Goal: Task Accomplishment & Management: Manage account settings

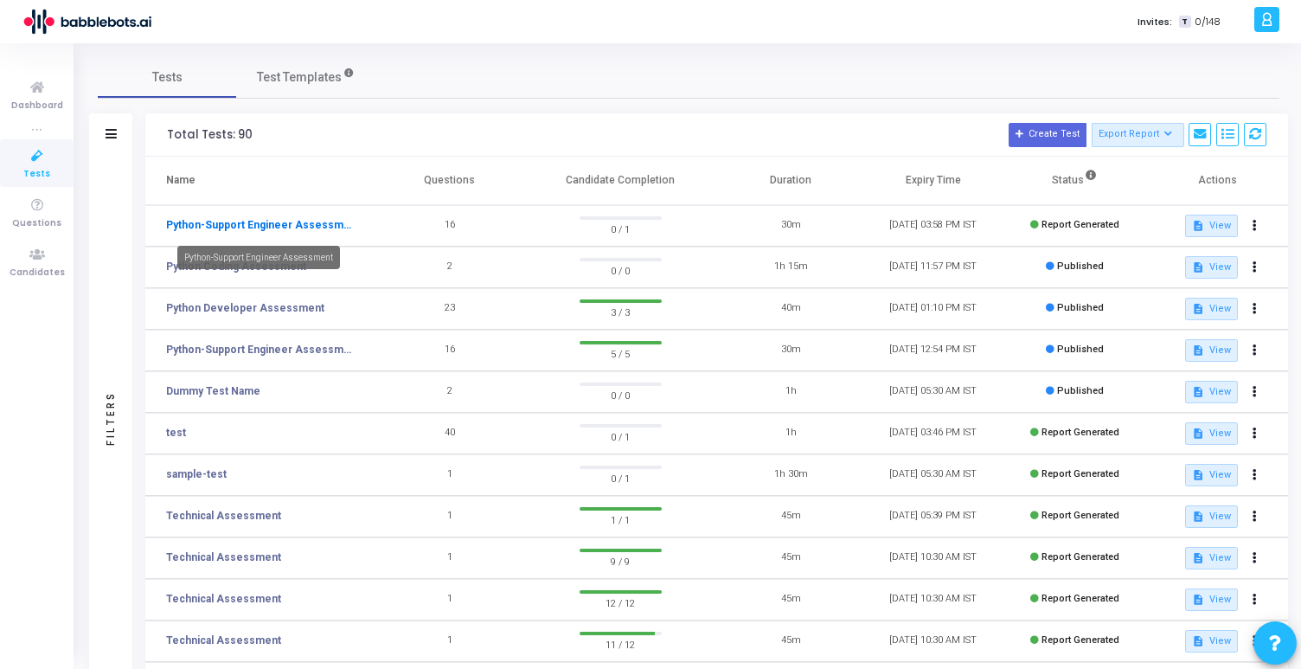
click at [232, 225] on link "Python-Support Engineer Assessment" at bounding box center [259, 225] width 186 height 16
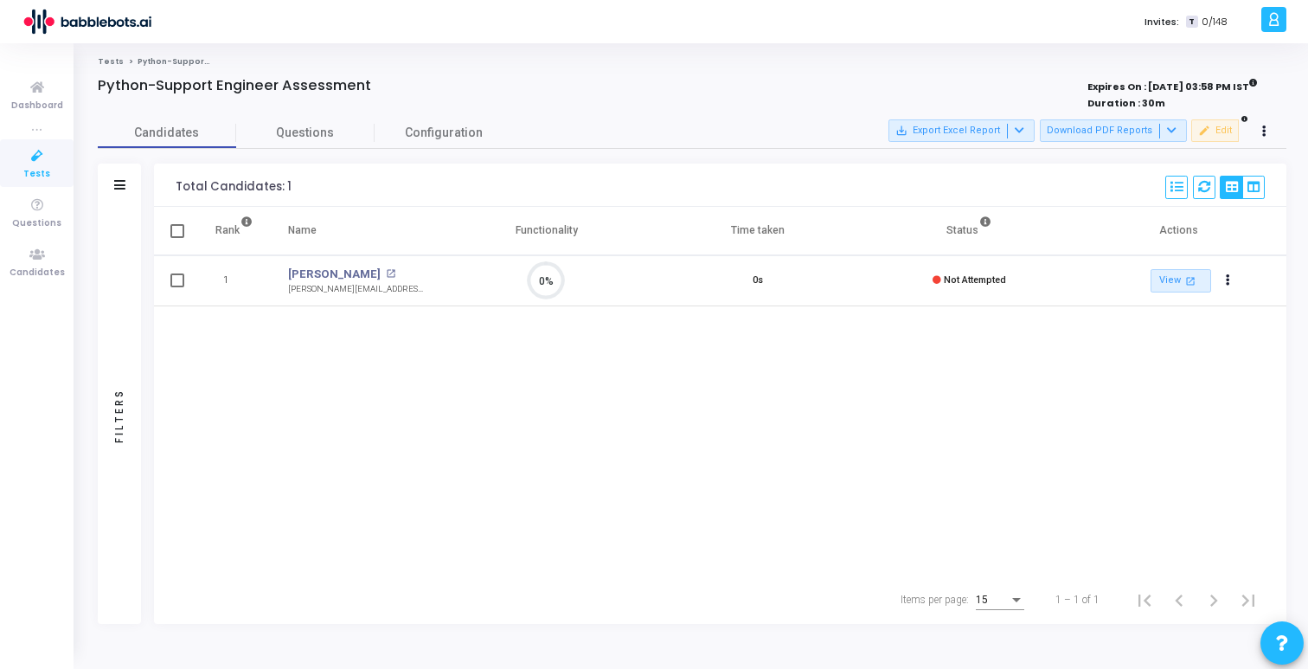
scroll to position [36, 44]
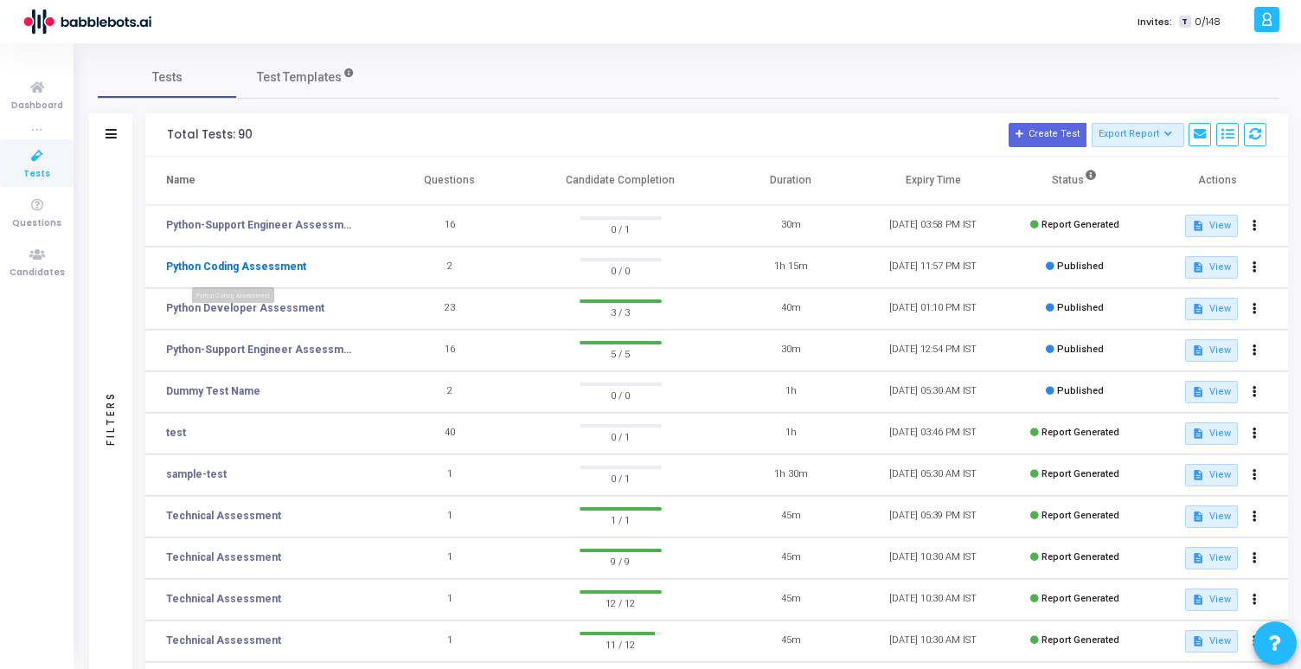
click at [279, 261] on link "Python Coding Assessment" at bounding box center [236, 267] width 140 height 16
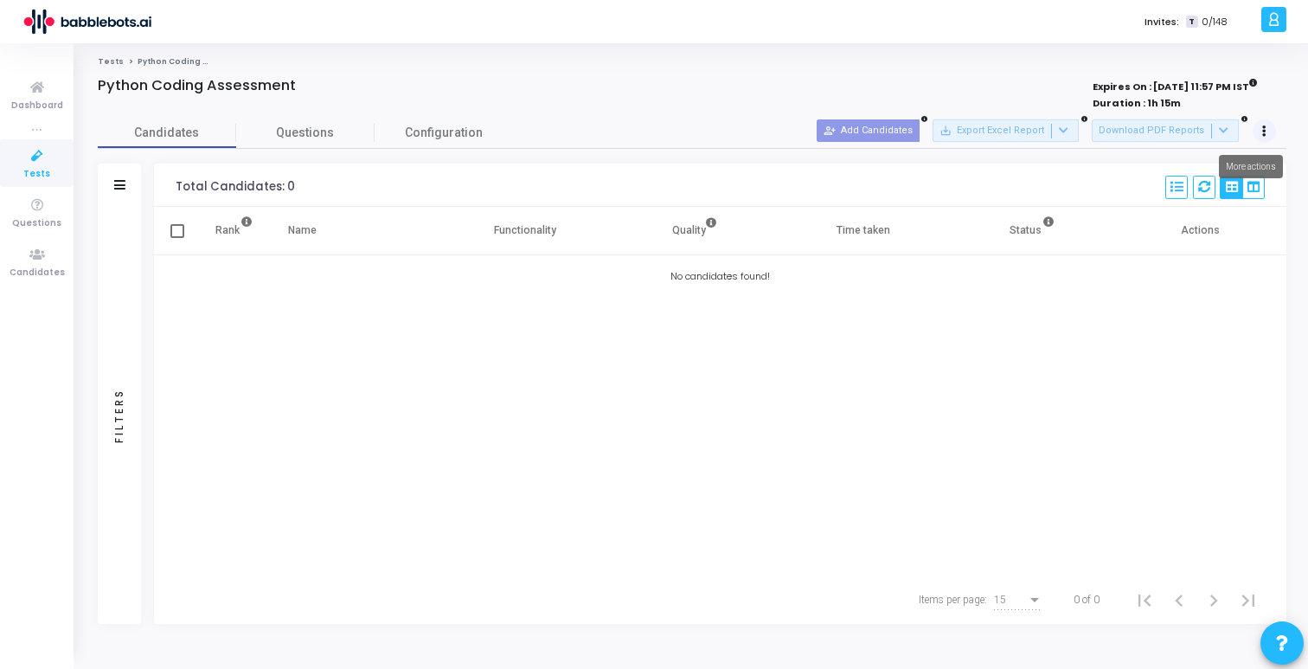
click at [1263, 136] on icon at bounding box center [1265, 131] width 4 height 9
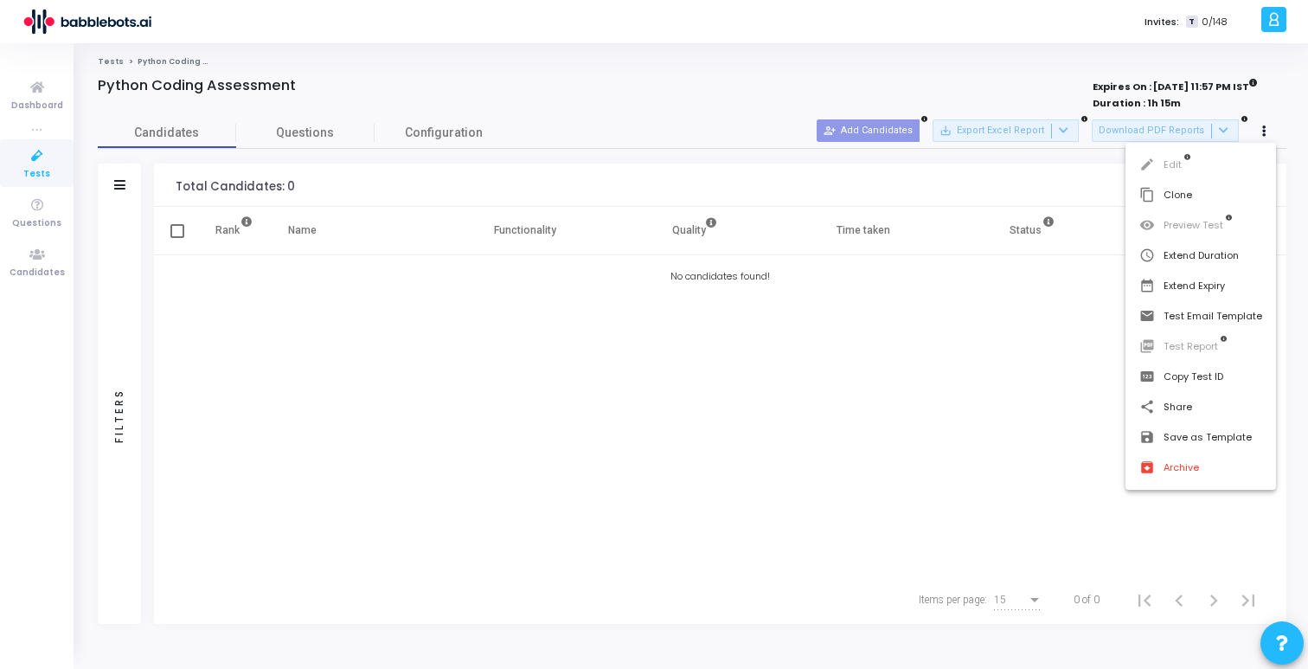
click at [1060, 184] on div at bounding box center [654, 334] width 1308 height 669
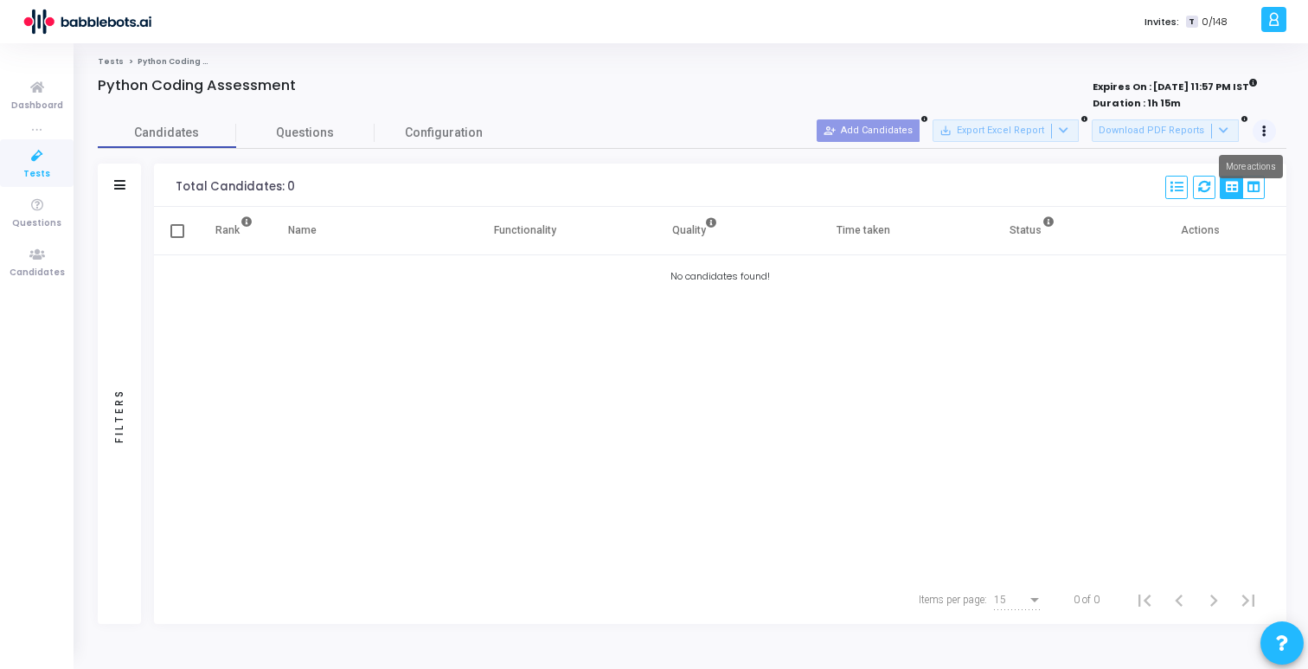
click at [1268, 128] on button at bounding box center [1265, 131] width 24 height 24
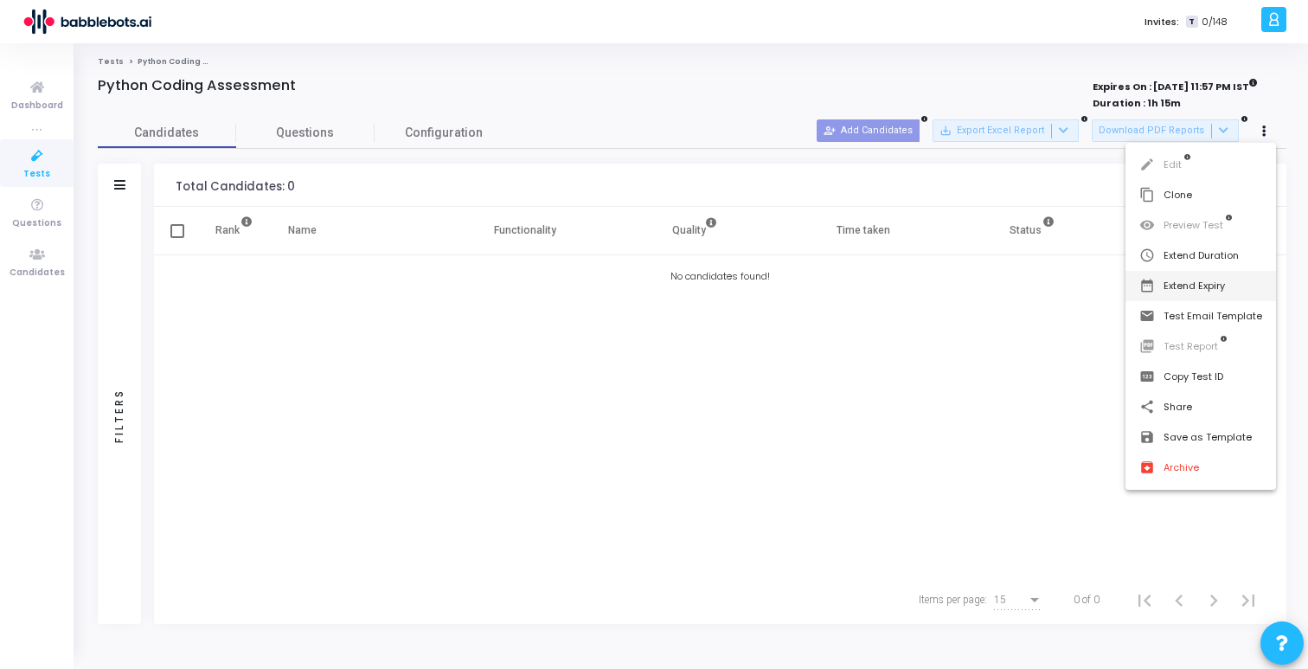
click at [1200, 286] on button "date_range Extend Expiry" at bounding box center [1201, 286] width 151 height 30
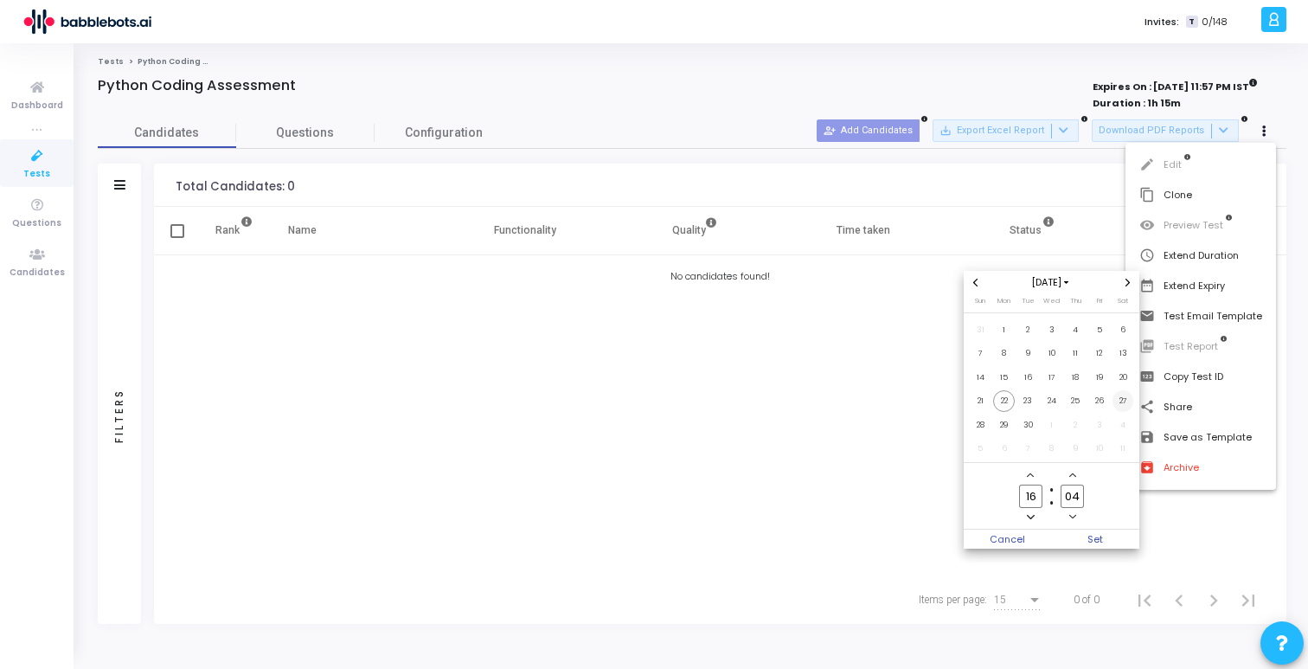
click at [1115, 399] on span "27" at bounding box center [1124, 401] width 22 height 22
click at [1085, 536] on span "Set" at bounding box center [1096, 539] width 88 height 19
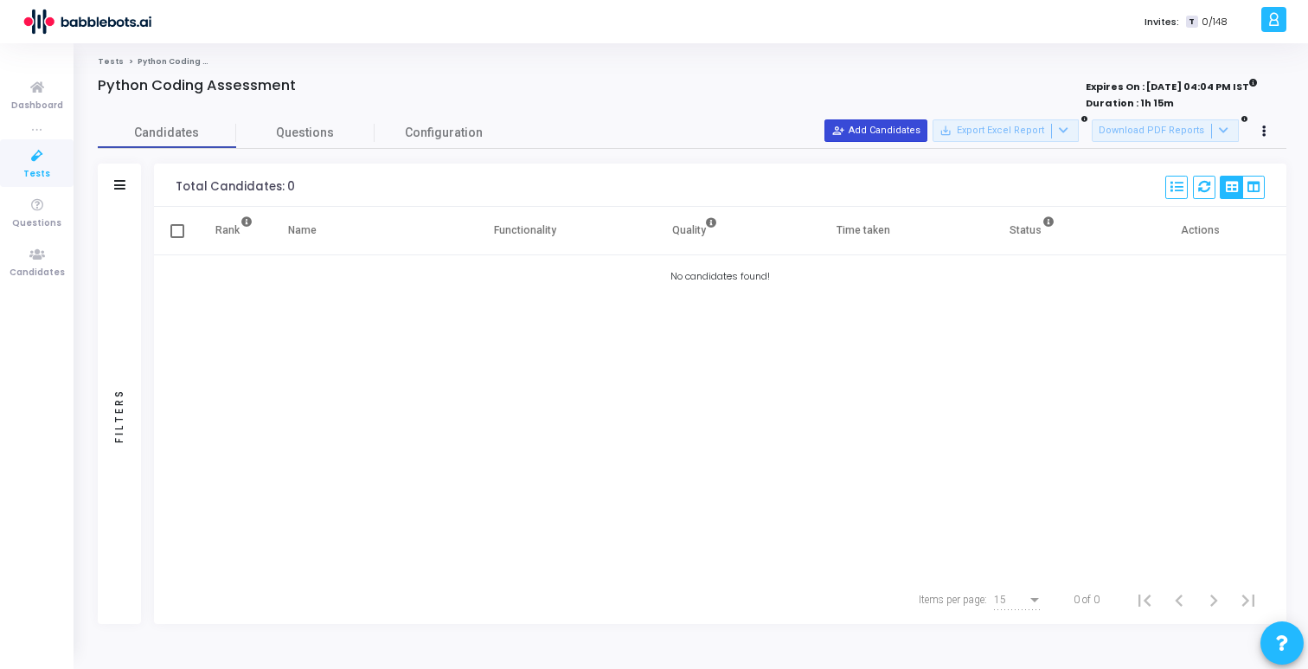
click at [928, 132] on button "person_add_alt Add Candidates" at bounding box center [876, 130] width 103 height 22
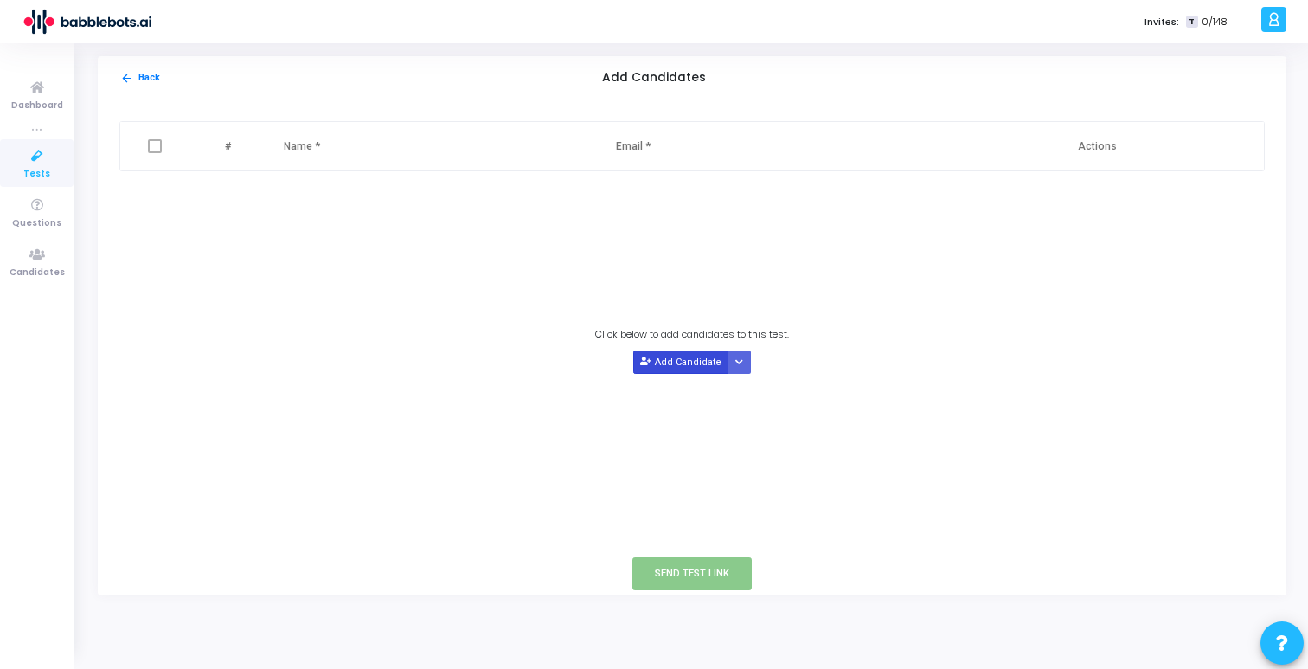
click at [693, 361] on button "Add Candidate" at bounding box center [680, 361] width 95 height 23
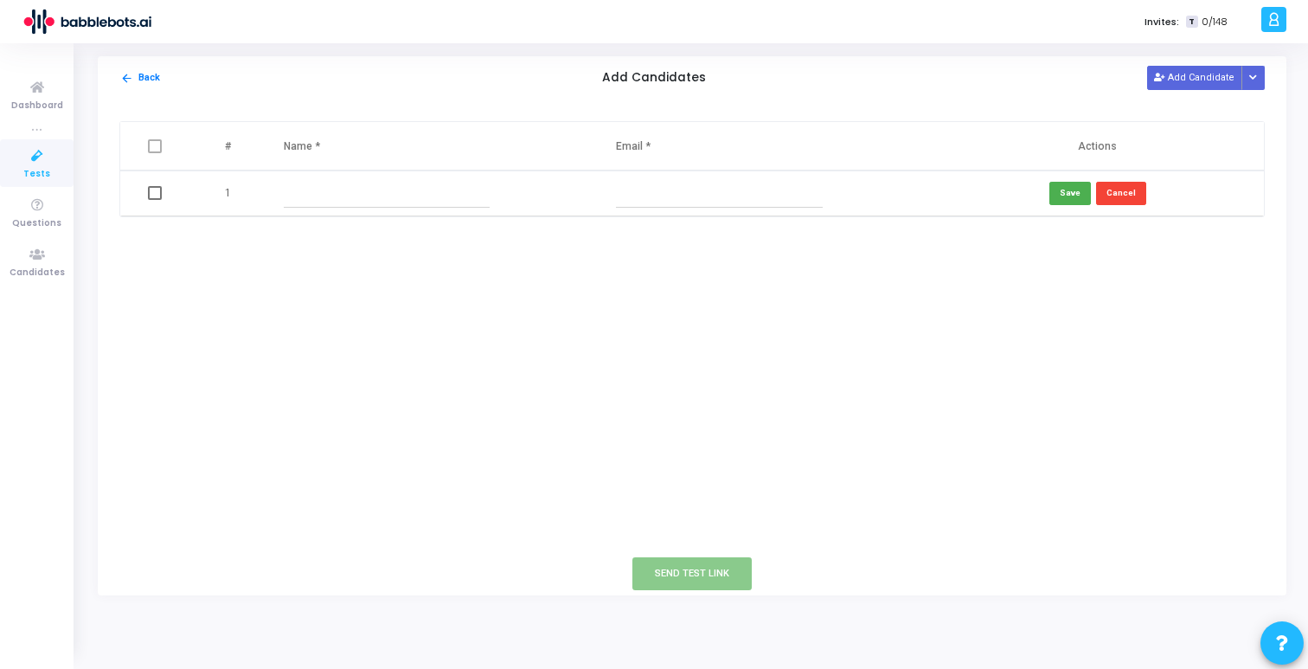
click at [378, 192] on input "text" at bounding box center [387, 193] width 206 height 29
type input "safal"
click at [734, 199] on input "text" at bounding box center [719, 193] width 206 height 29
type input "[EMAIL_ADDRESS]"
click at [1074, 190] on button "Save" at bounding box center [1071, 193] width 42 height 23
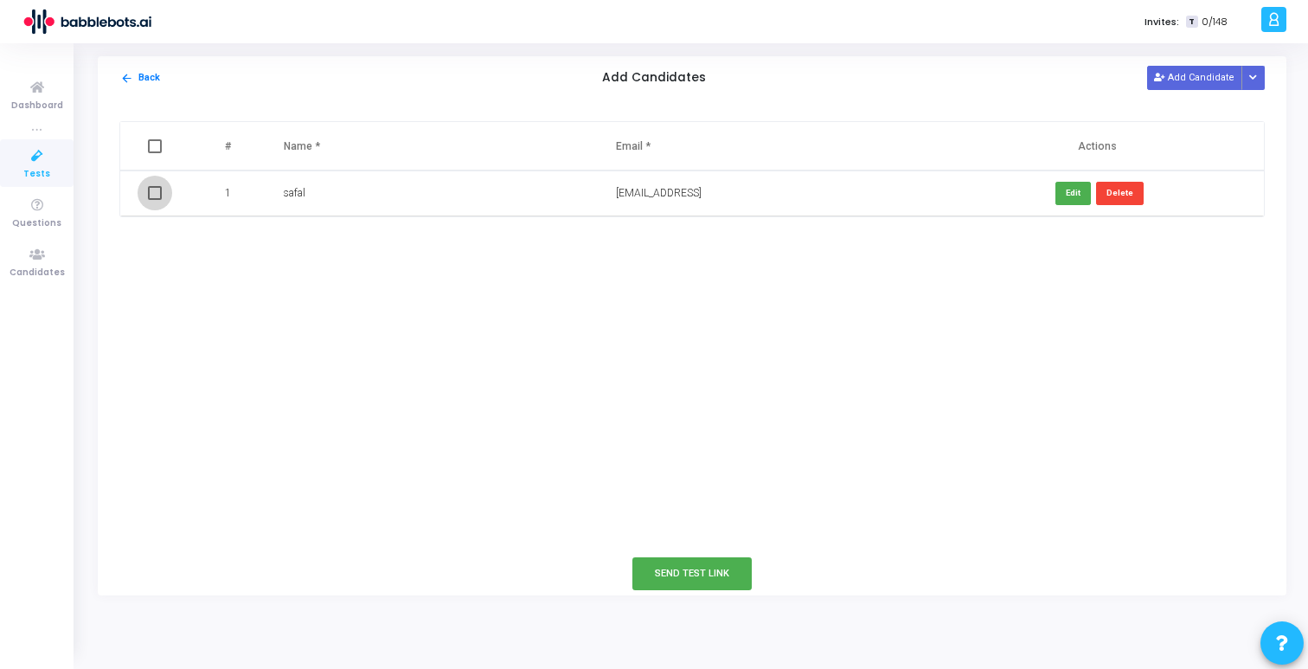
click at [152, 194] on span at bounding box center [155, 193] width 14 height 14
click at [154, 200] on input "checkbox" at bounding box center [154, 200] width 1 height 1
checkbox input "true"
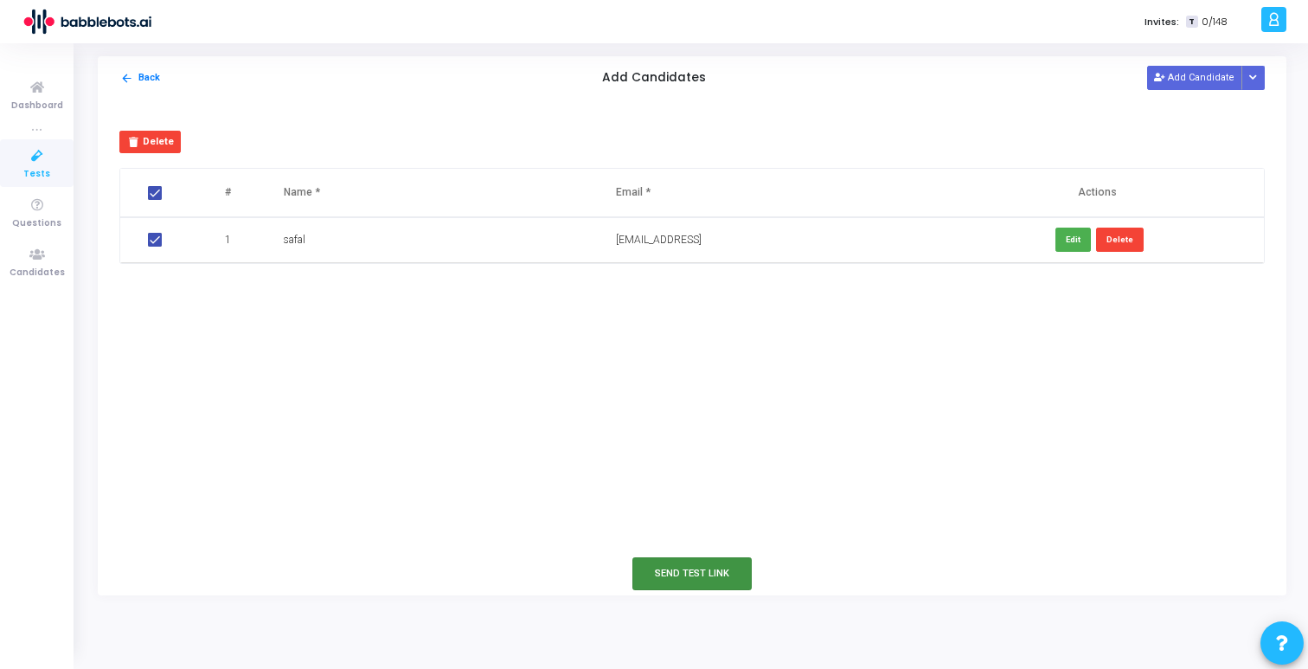
click at [668, 574] on button "Send Test Link" at bounding box center [692, 573] width 119 height 32
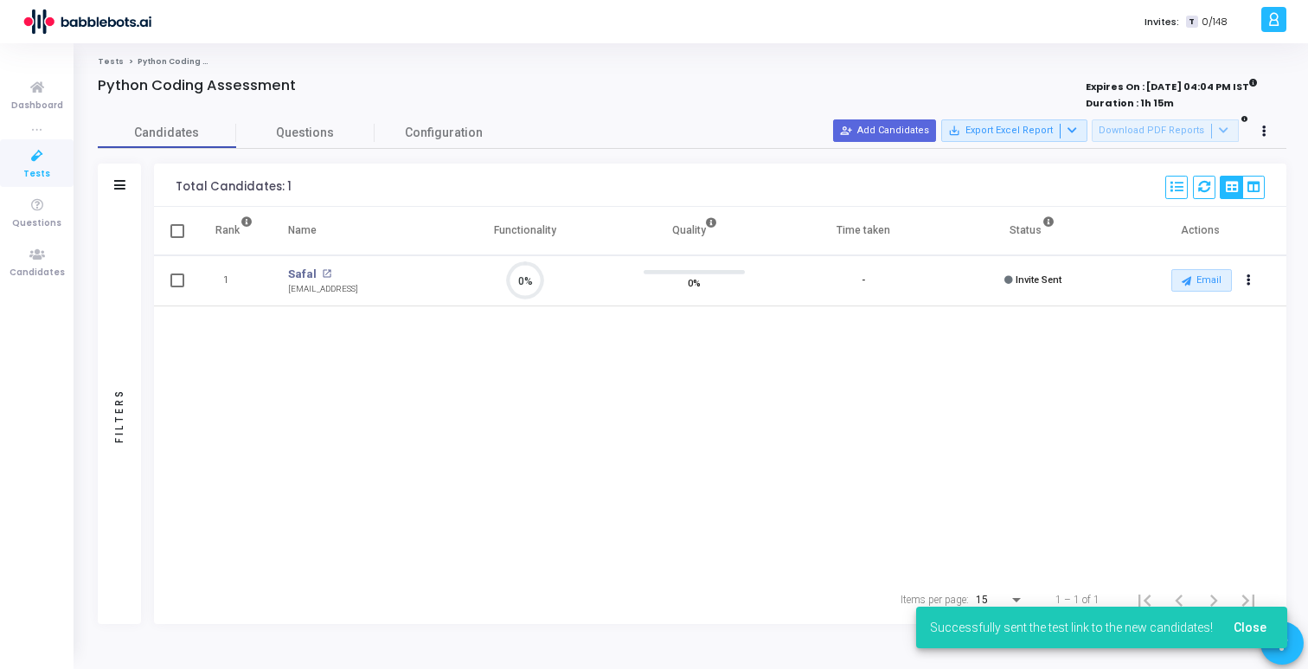
scroll to position [36, 44]
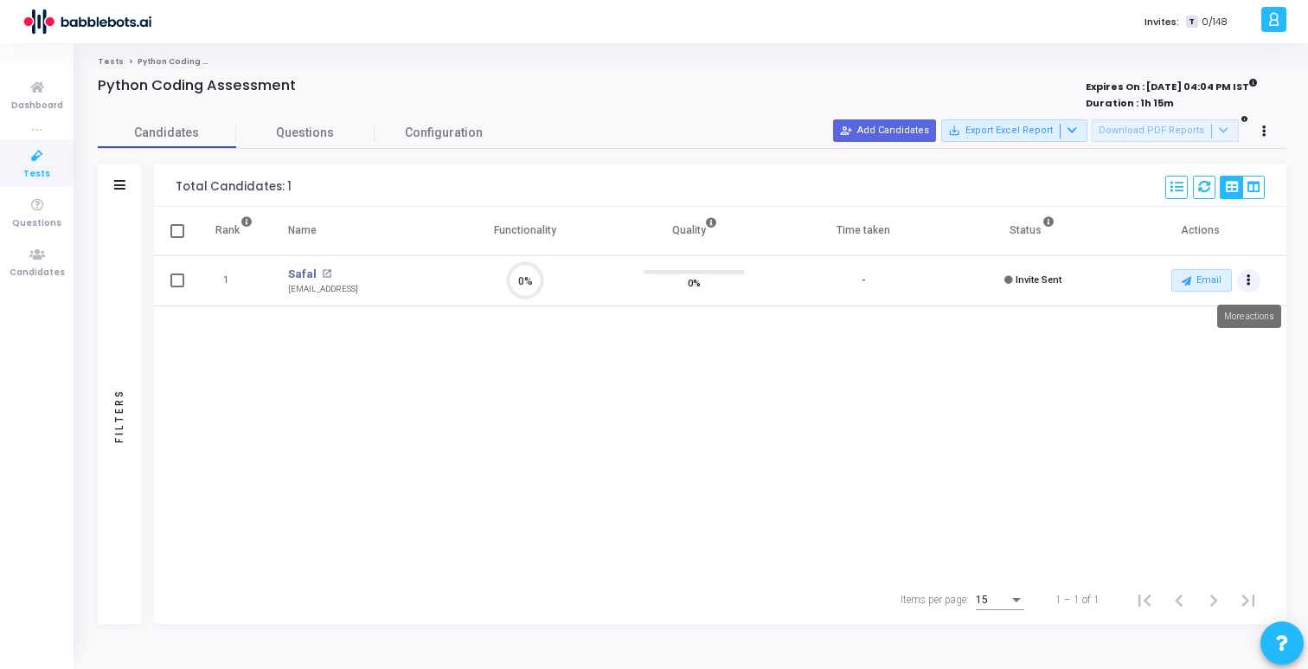
click at [1242, 284] on button "Actions" at bounding box center [1249, 281] width 24 height 24
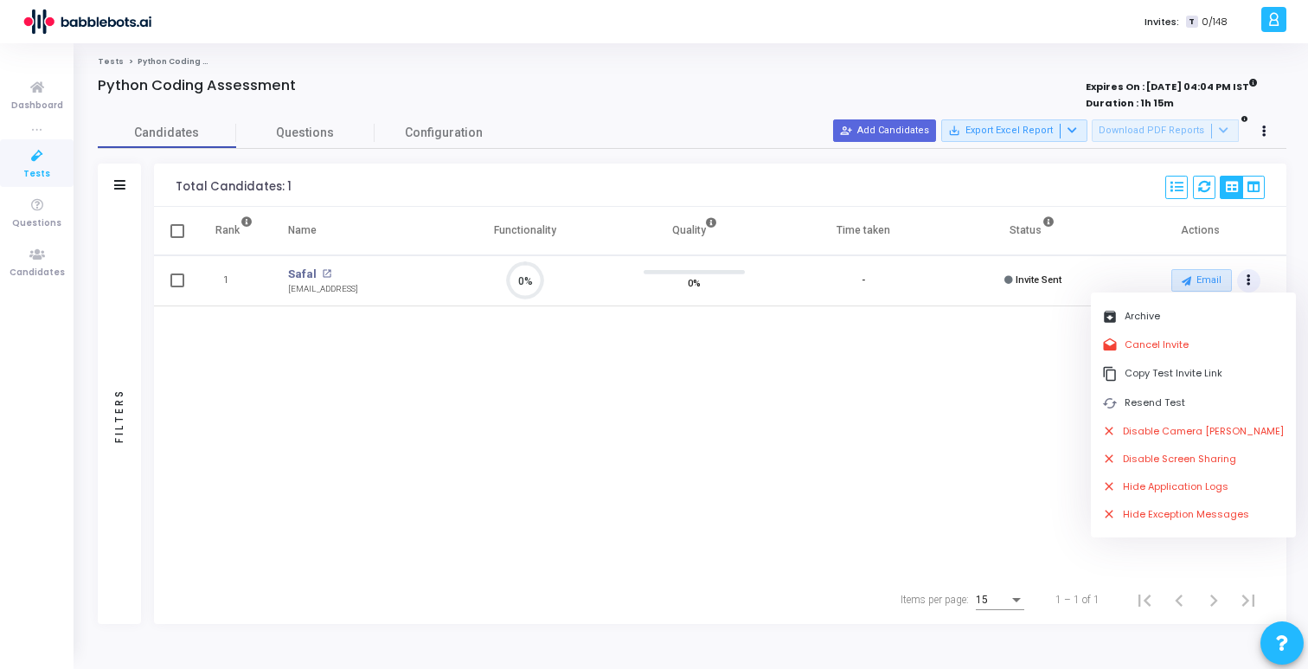
click at [1050, 395] on div "Rank Name Functionality Quality Time taken Status Actions 1 Safal open_in_new […" at bounding box center [720, 391] width 1133 height 369
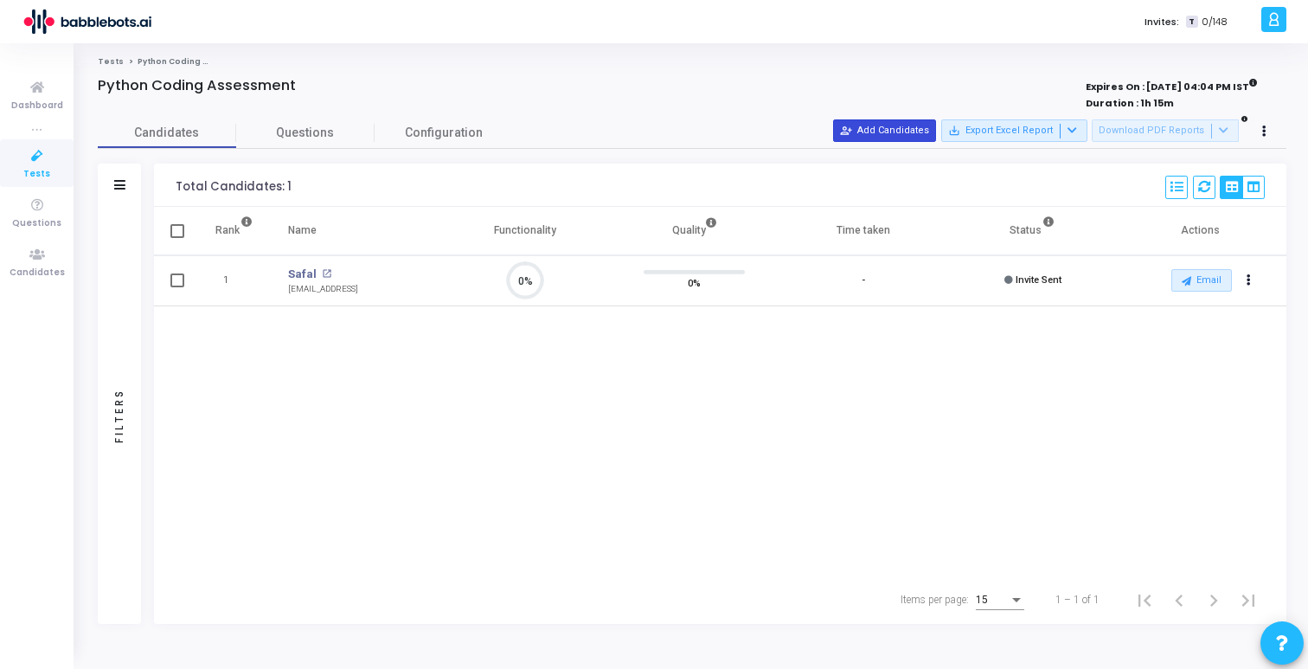
click at [904, 125] on button "person_add_alt Add Candidates" at bounding box center [884, 130] width 103 height 22
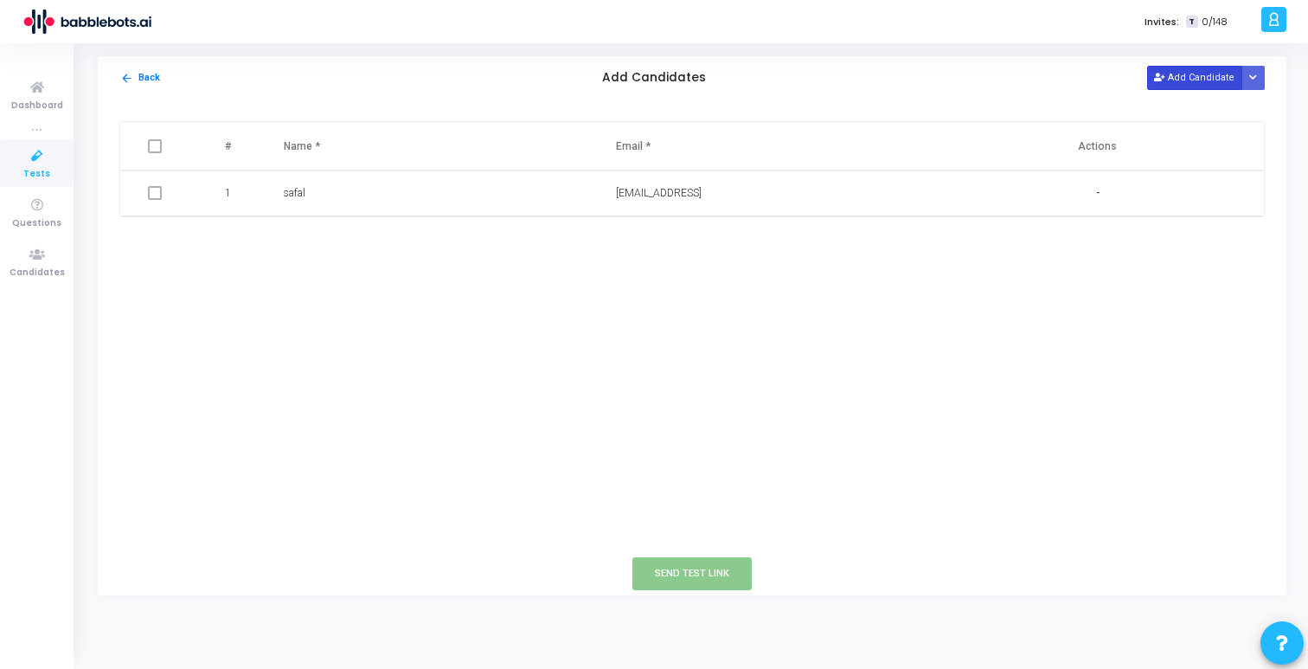
click at [1191, 67] on button "Add Candidate" at bounding box center [1194, 77] width 95 height 23
click at [322, 244] on input "text" at bounding box center [387, 239] width 206 height 29
type input "jai"
click at [655, 235] on input "text" at bounding box center [719, 239] width 206 height 29
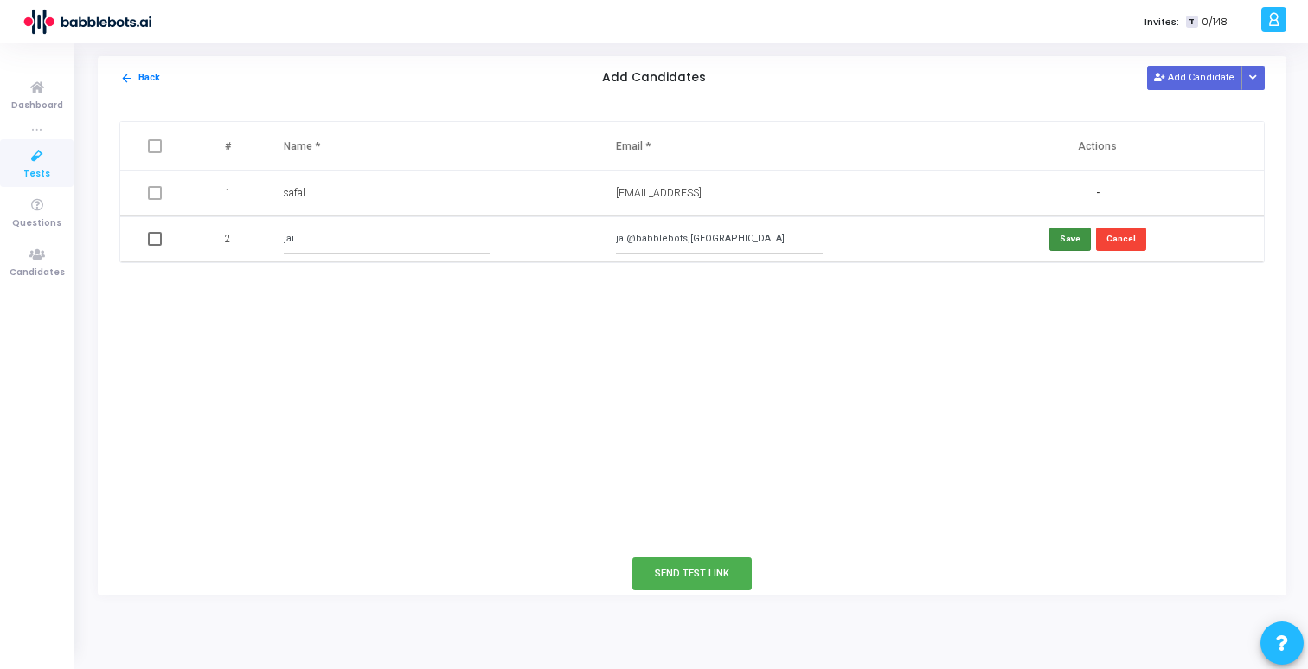
click at [1058, 239] on button "Save" at bounding box center [1071, 239] width 42 height 23
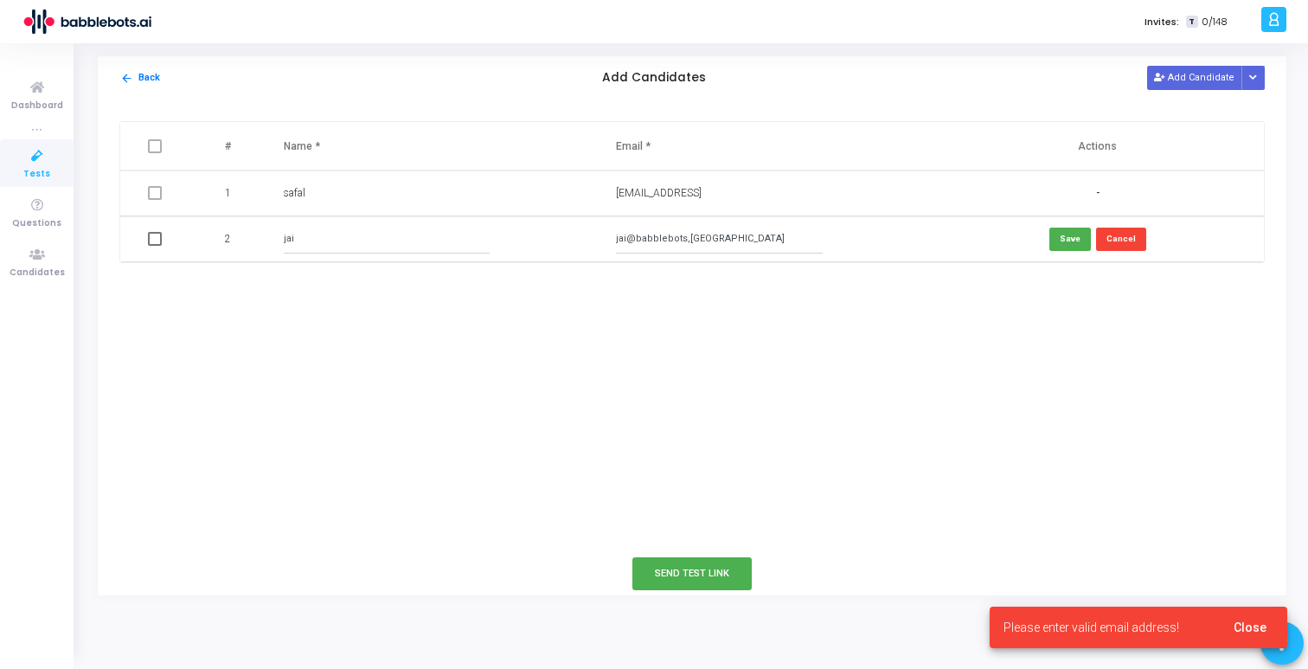
click at [716, 241] on input "jai@babblebots,[GEOGRAPHIC_DATA]" at bounding box center [719, 239] width 206 height 29
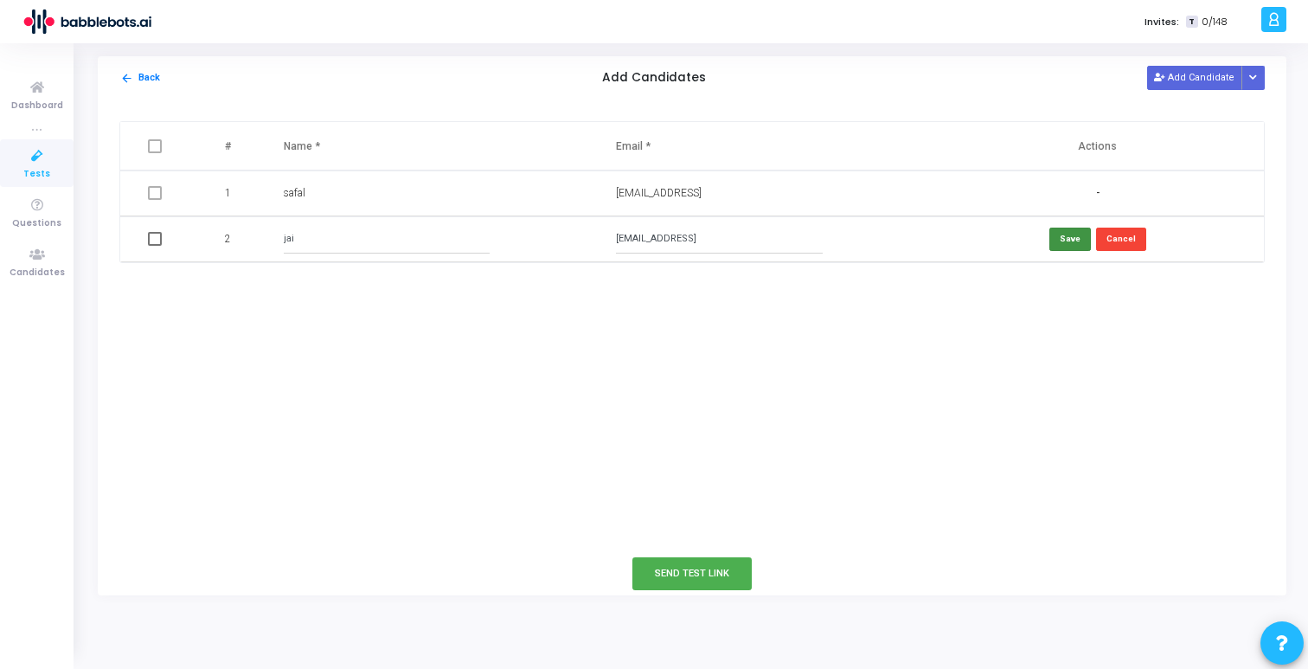
type input "[EMAIL_ADDRESS]"
click at [1067, 233] on button "Save" at bounding box center [1071, 239] width 42 height 23
click at [157, 240] on span at bounding box center [155, 241] width 14 height 14
click at [155, 247] on input "checkbox" at bounding box center [154, 247] width 1 height 1
checkbox input "true"
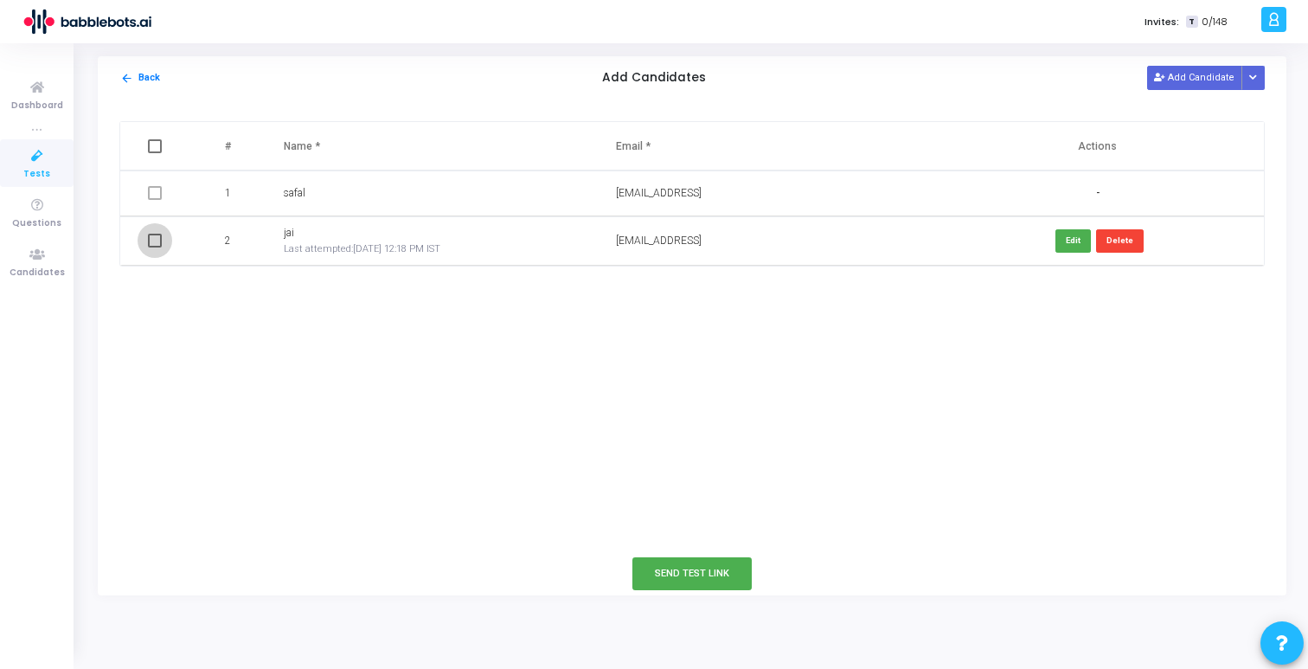
checkbox input "true"
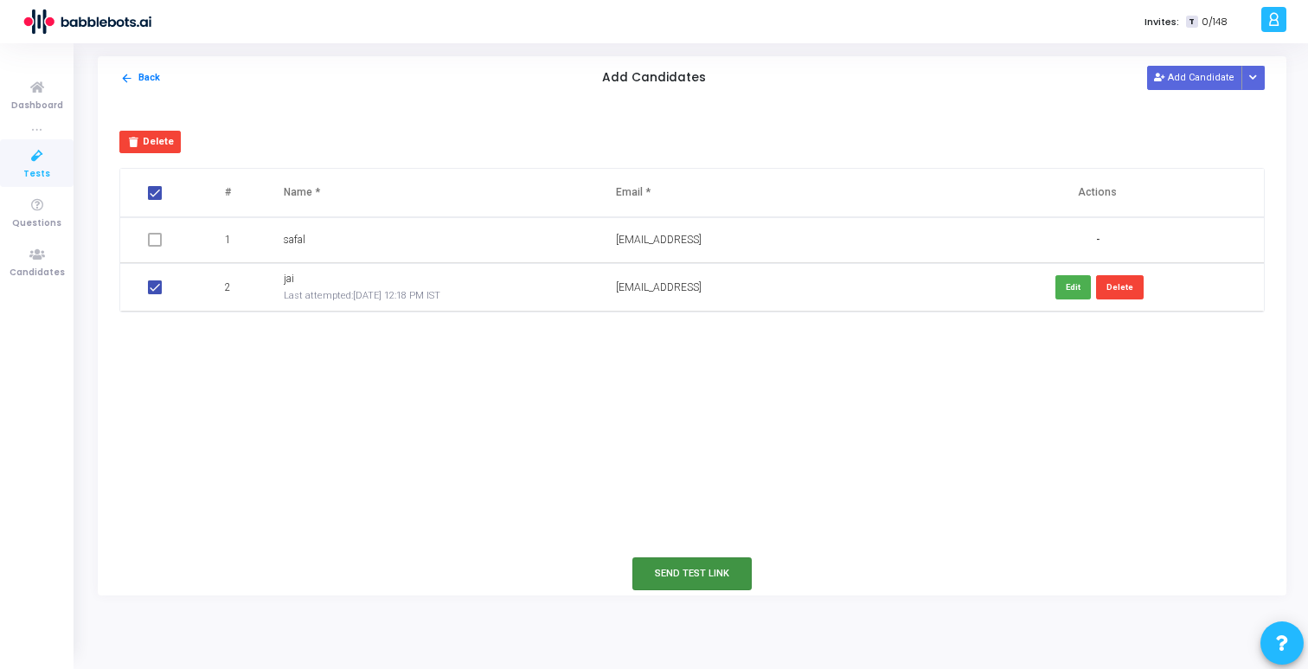
click at [674, 569] on button "Send Test Link" at bounding box center [692, 573] width 119 height 32
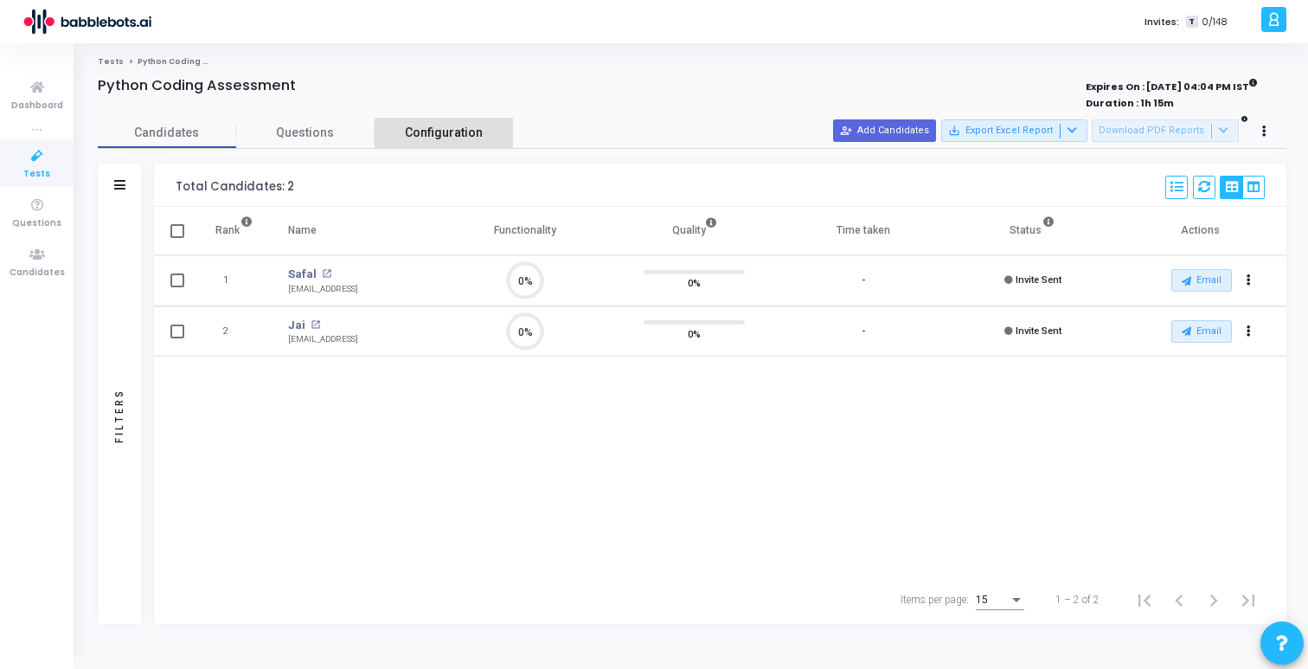
click at [456, 135] on span "Configuration" at bounding box center [444, 133] width 78 height 18
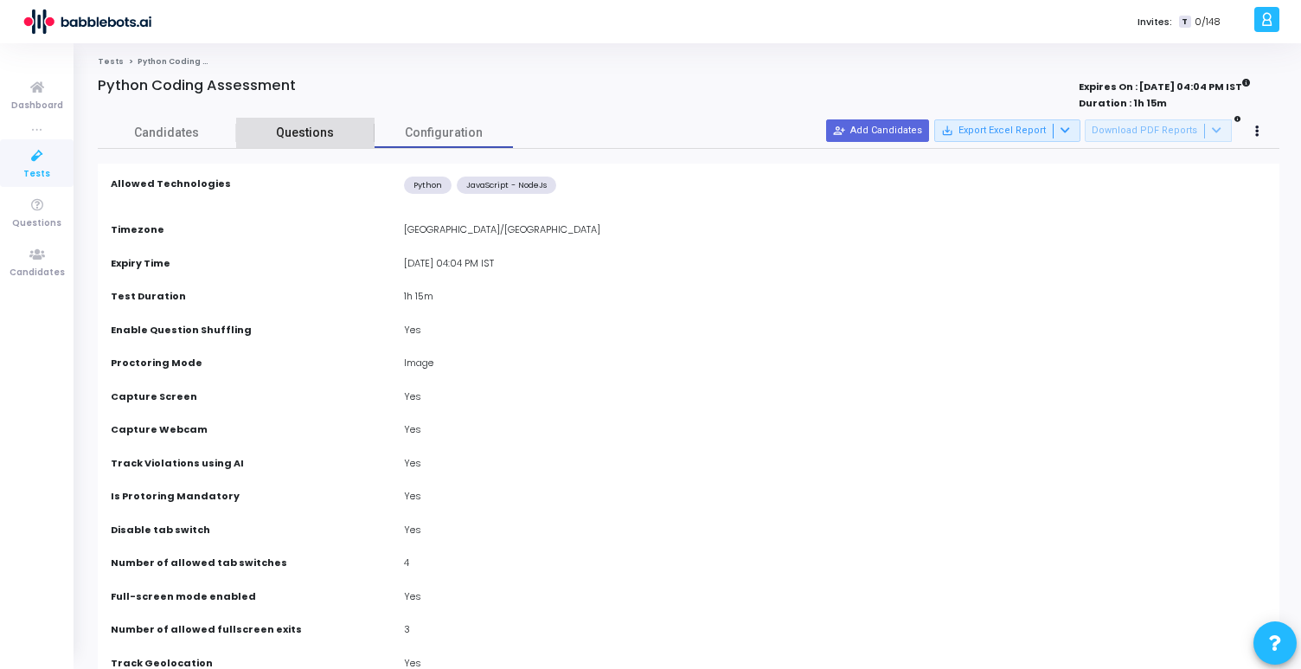
click at [292, 132] on span "Questions" at bounding box center [305, 133] width 138 height 18
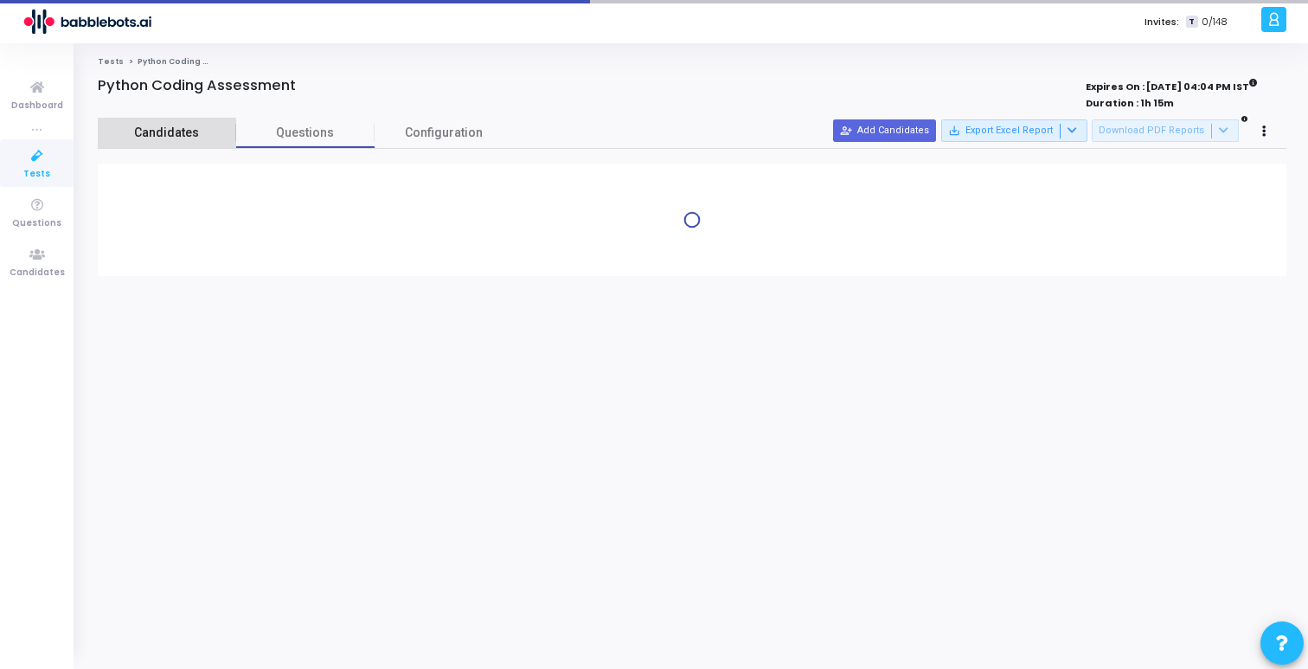
click at [138, 135] on span "Candidates" at bounding box center [167, 133] width 138 height 18
